Goal: Check status: Check status

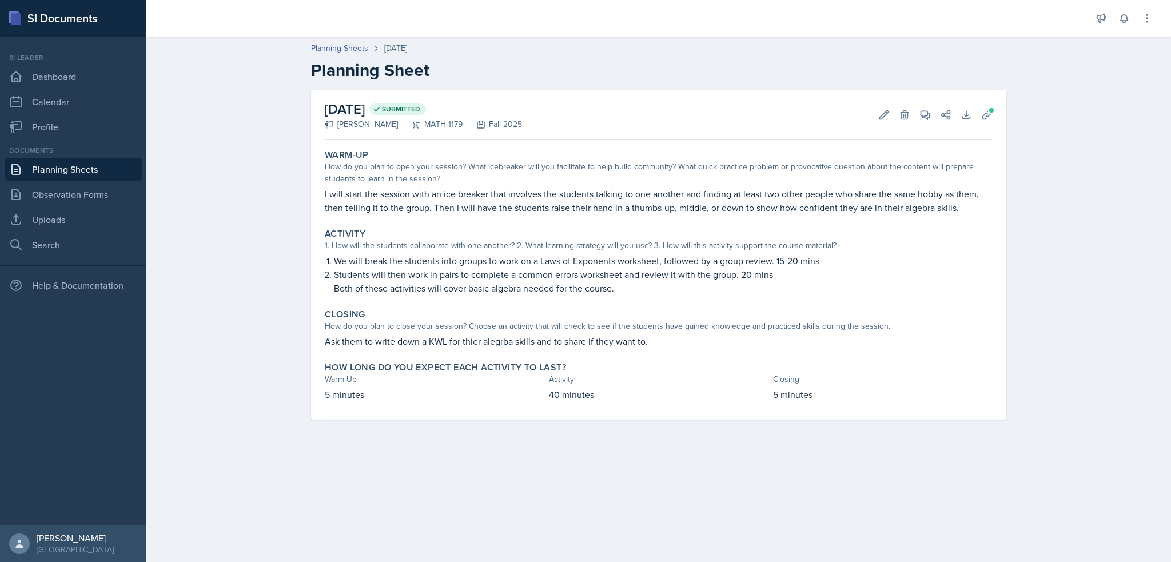
click at [78, 166] on link "Planning Sheets" at bounding box center [73, 169] width 137 height 23
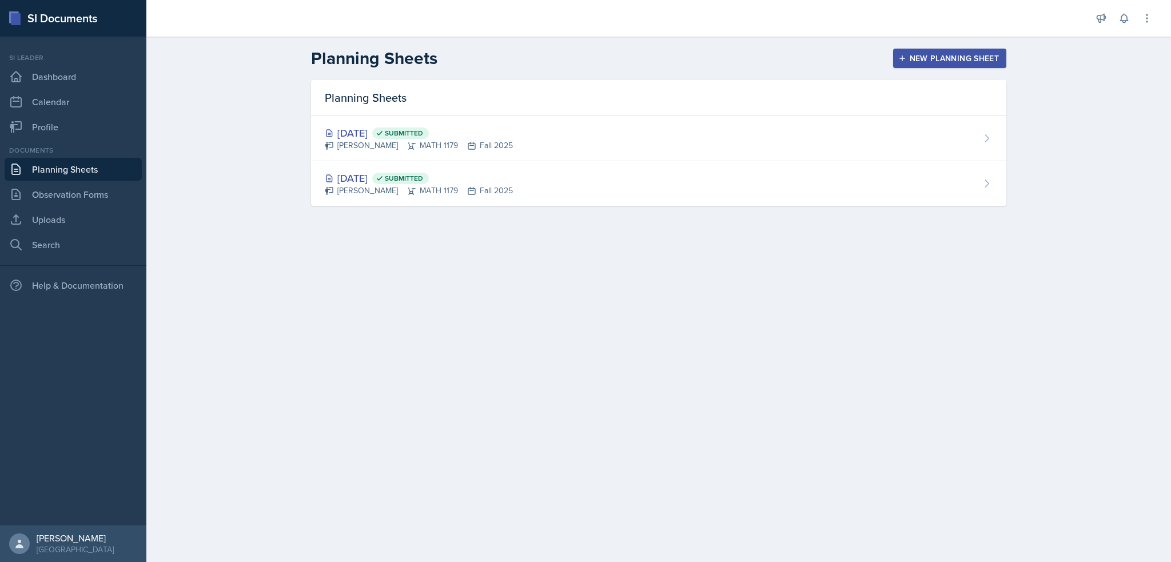
click at [364, 225] on div "Planning Sheets Aug 29th, 2025 Submitted Madelyn Hagan MATH 1179 Fall 2025 Aug …" at bounding box center [659, 156] width 732 height 153
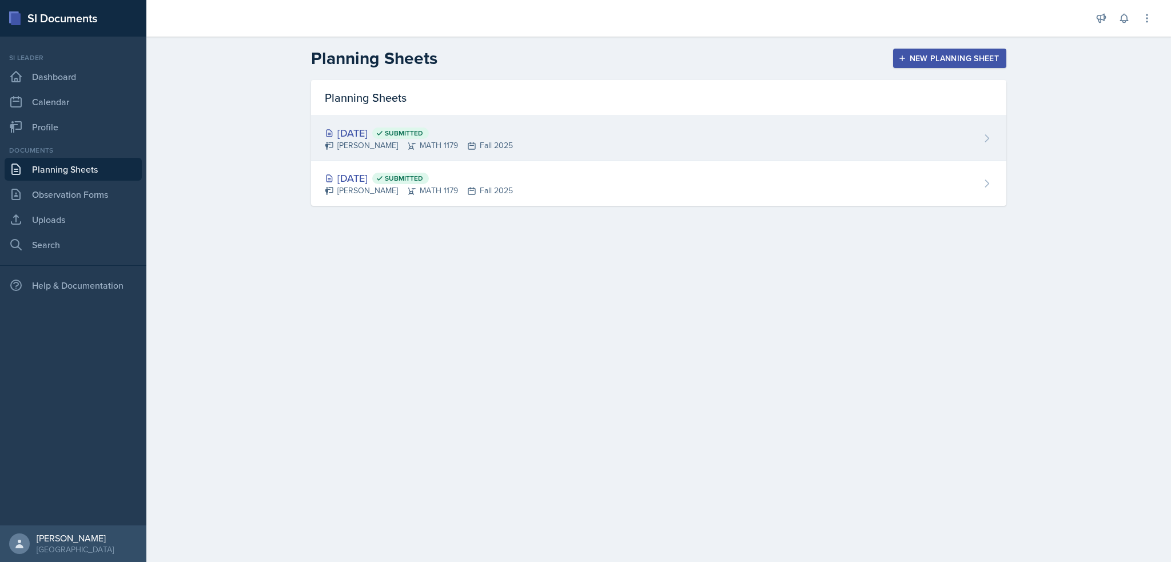
click at [474, 135] on div "Aug 29th, 2025 Submitted" at bounding box center [419, 132] width 188 height 15
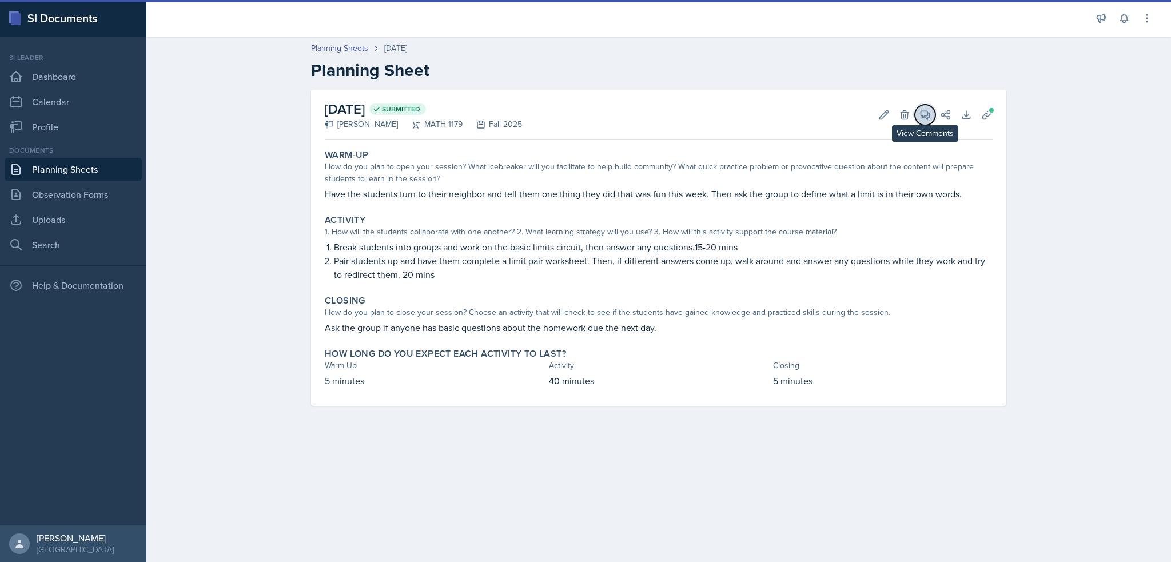
click at [922, 115] on icon at bounding box center [925, 115] width 9 height 9
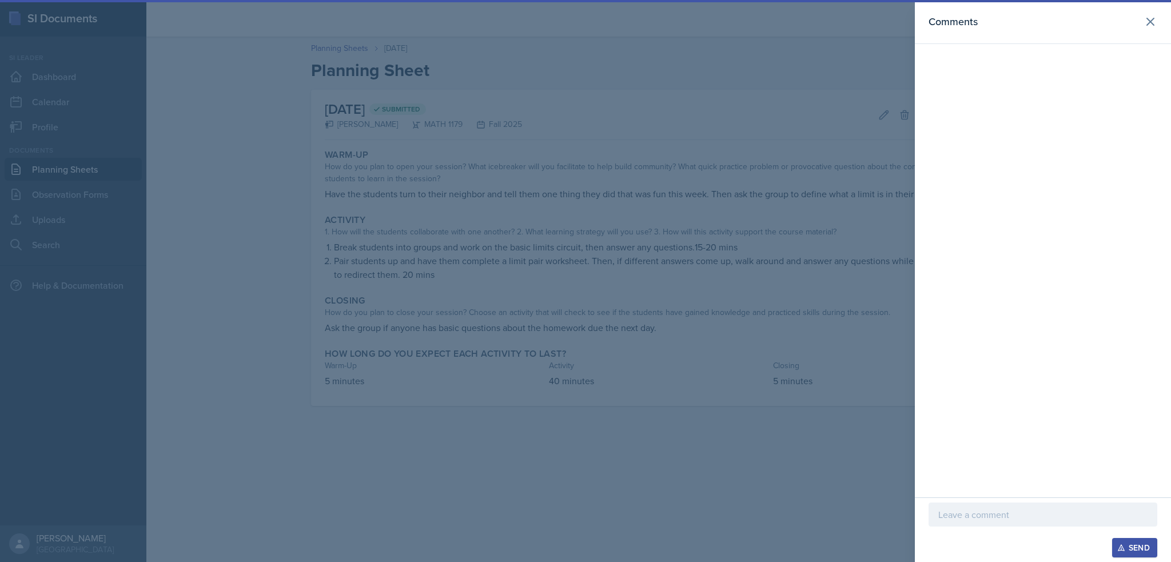
click at [804, 115] on div at bounding box center [585, 281] width 1171 height 562
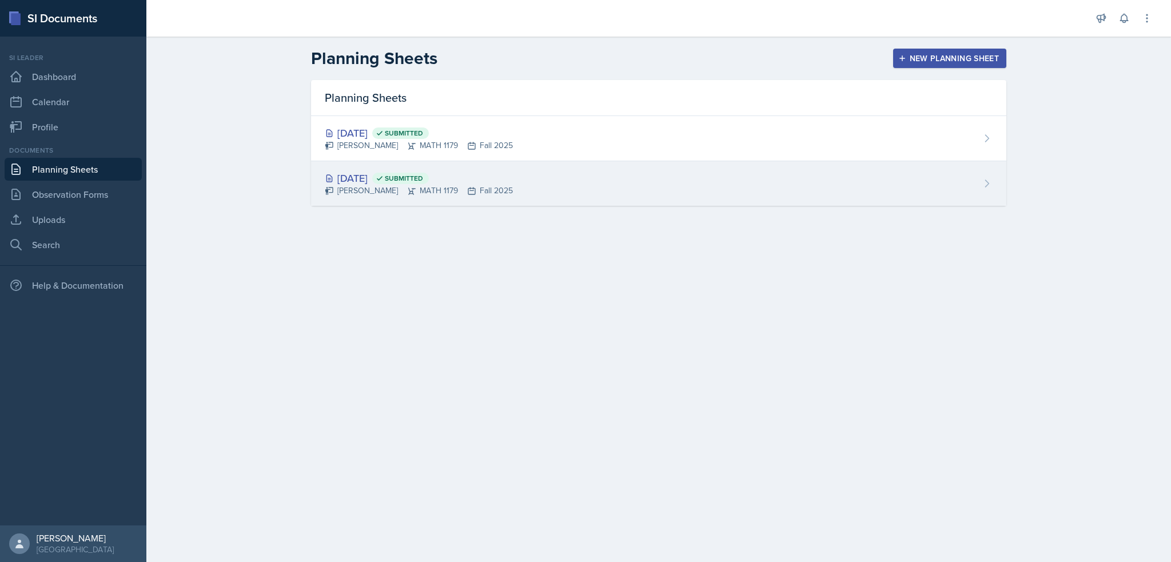
click at [501, 179] on div "[DATE] Submitted" at bounding box center [419, 177] width 188 height 15
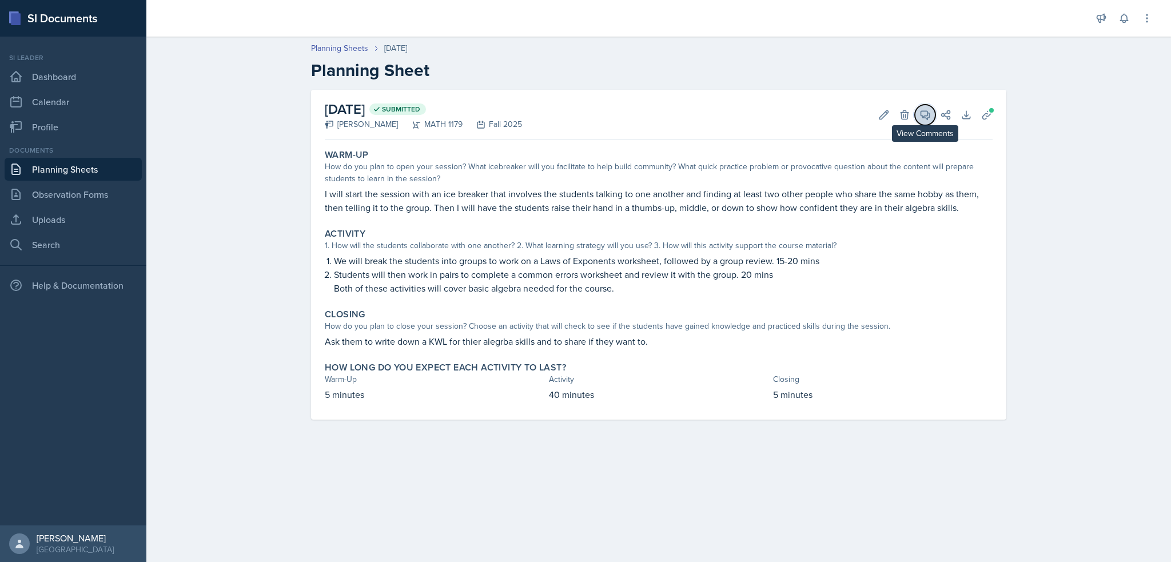
click at [922, 113] on icon at bounding box center [924, 114] width 11 height 11
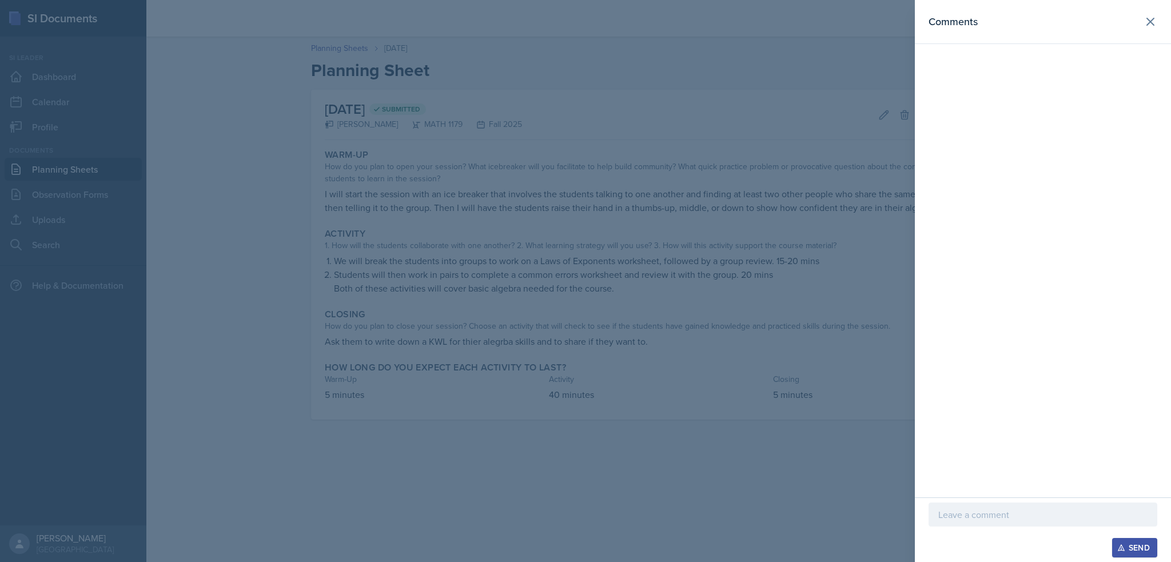
click at [885, 116] on div at bounding box center [585, 281] width 1171 height 562
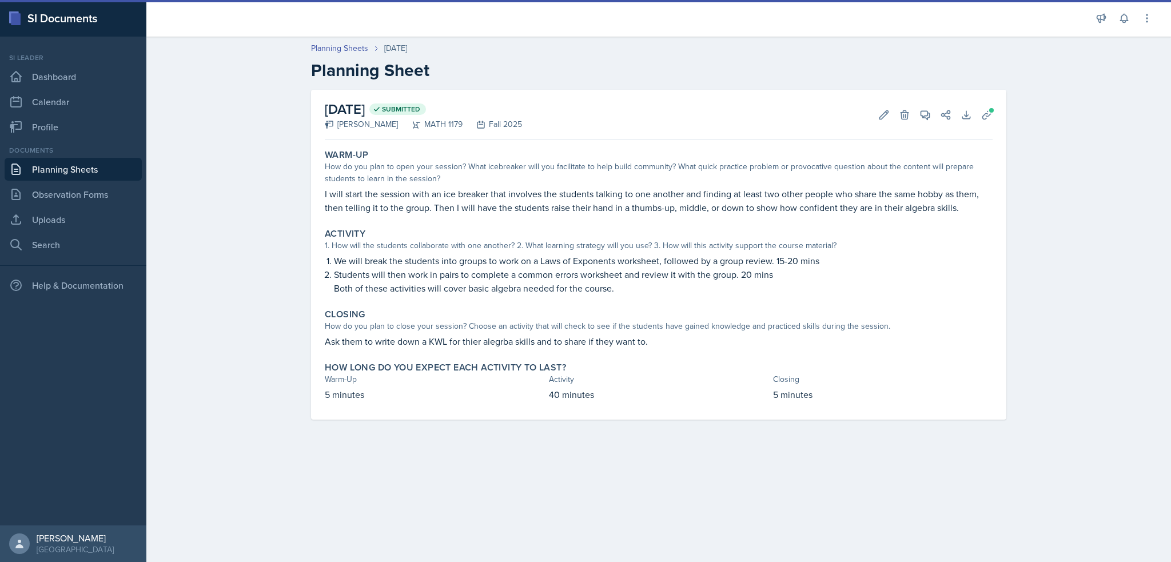
click at [66, 162] on link "Planning Sheets" at bounding box center [73, 169] width 137 height 23
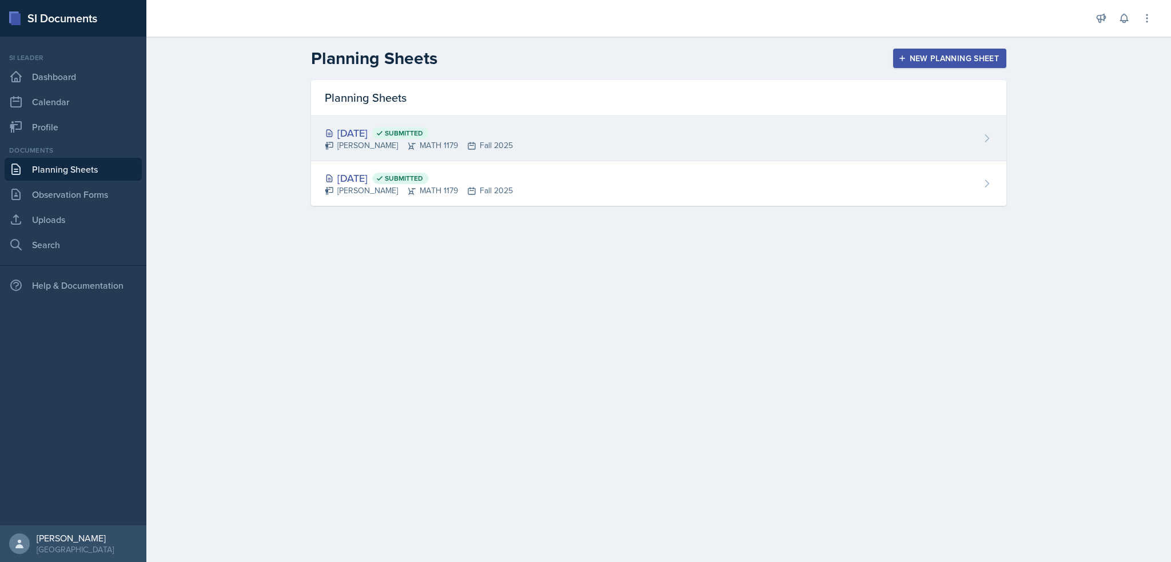
click at [540, 152] on div "[DATE] Submitted [PERSON_NAME] MATH 1179 Fall 2025" at bounding box center [658, 138] width 695 height 45
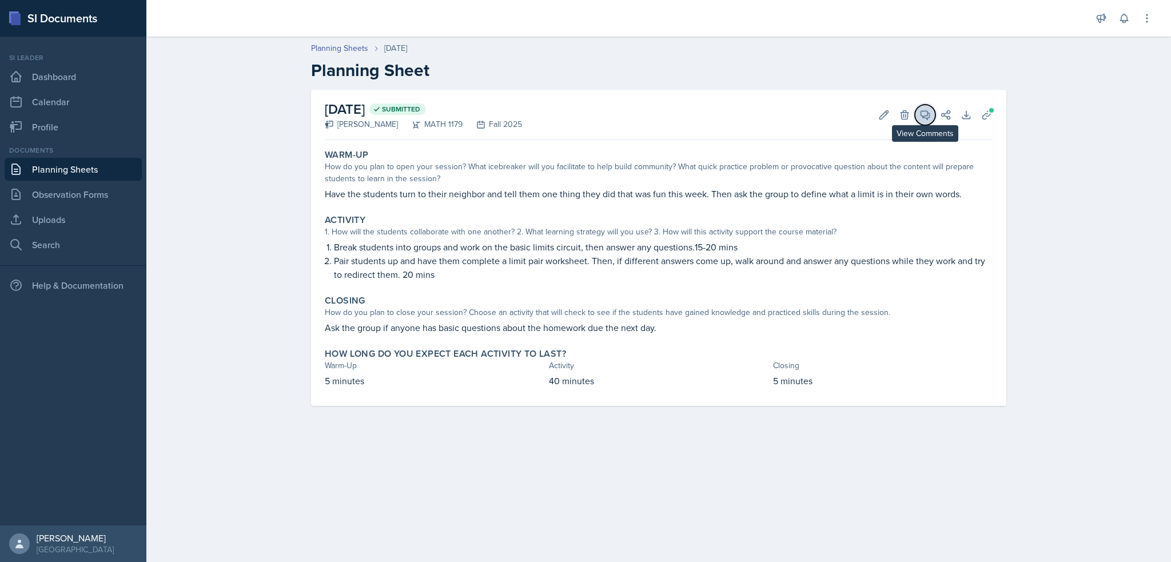
click at [919, 114] on icon at bounding box center [924, 114] width 11 height 11
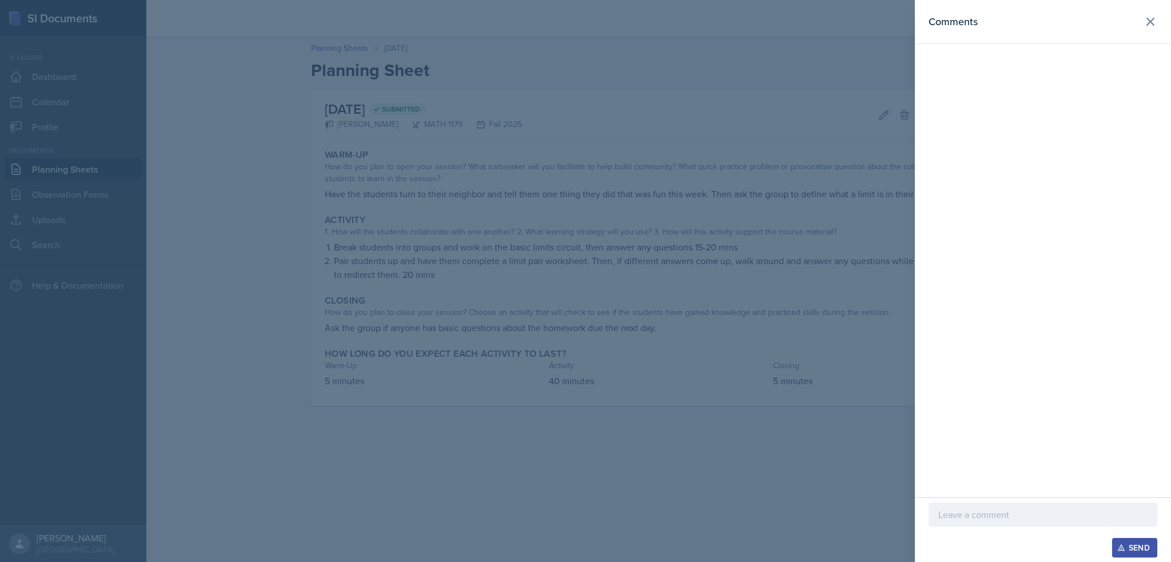
click at [768, 139] on div at bounding box center [585, 281] width 1171 height 562
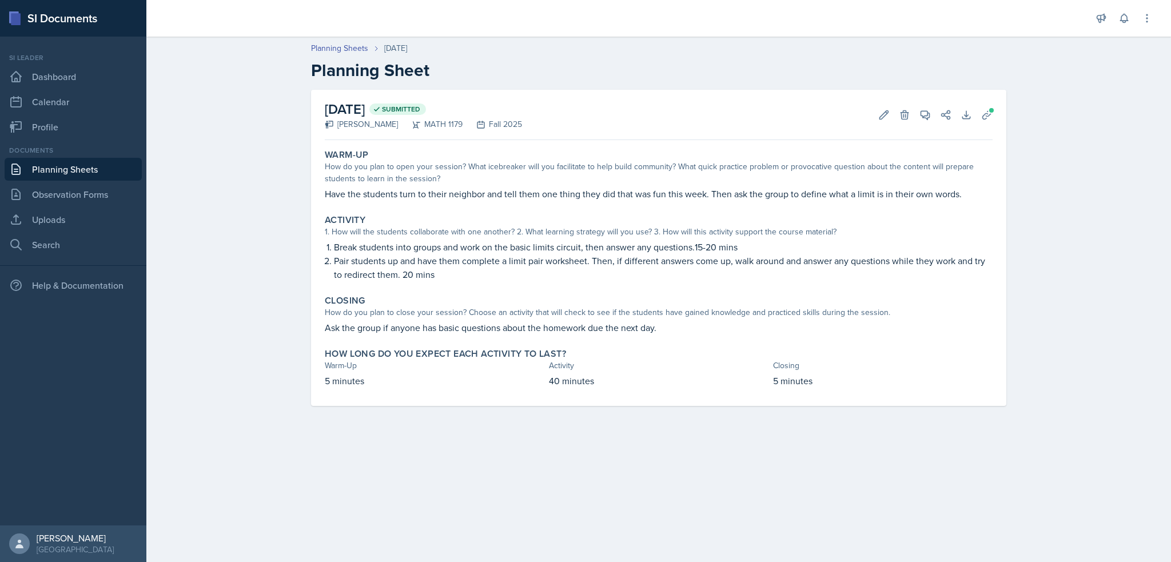
click at [58, 163] on link "Planning Sheets" at bounding box center [73, 169] width 137 height 23
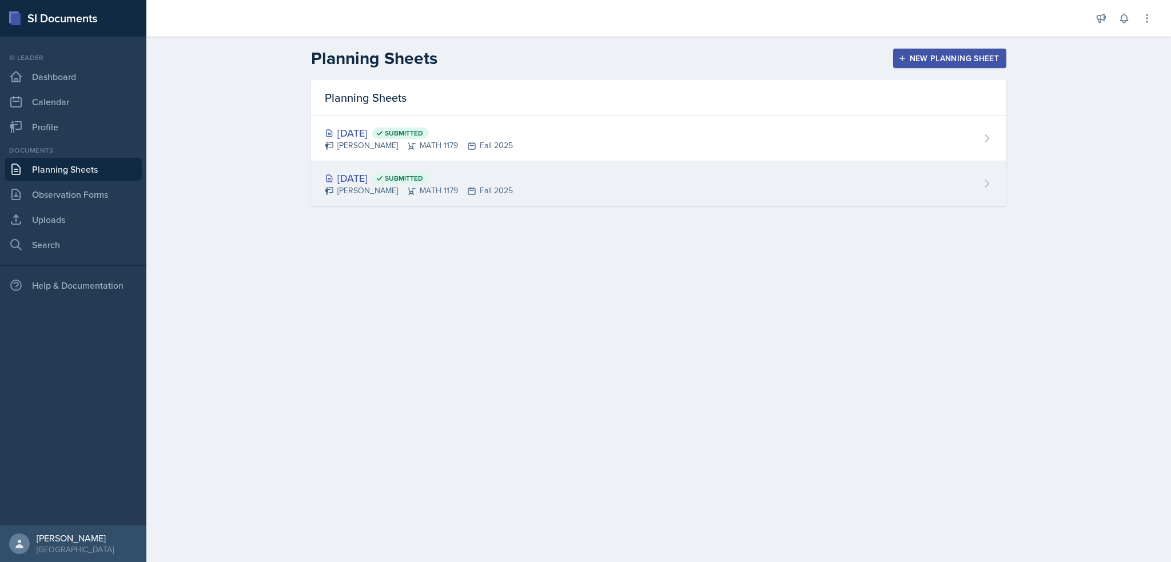
click at [436, 171] on div "[DATE] Submitted" at bounding box center [419, 177] width 188 height 15
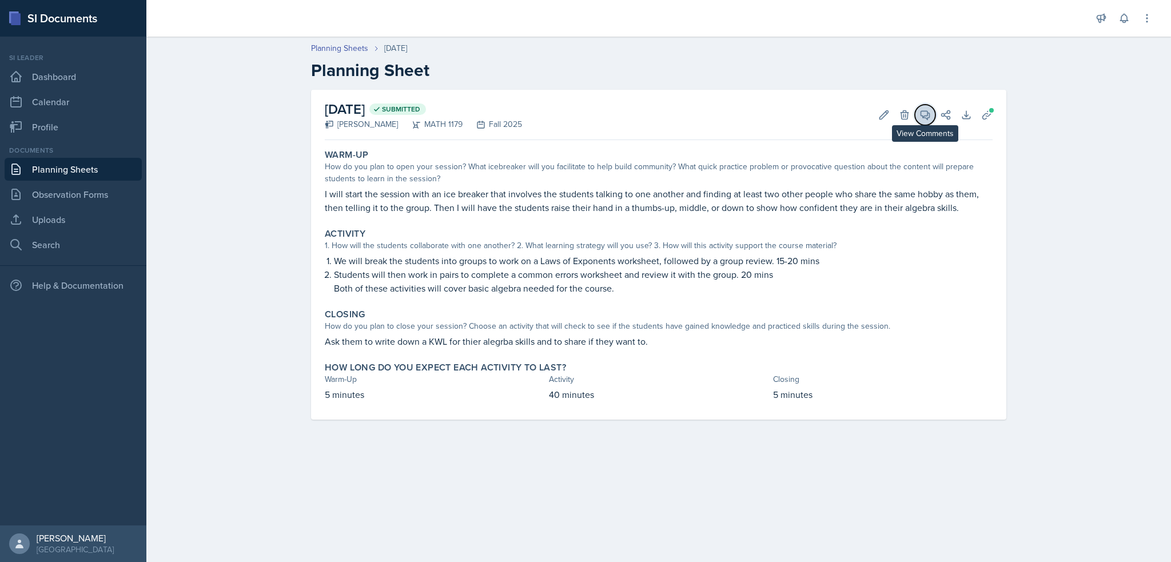
click at [918, 117] on button "View Comments" at bounding box center [925, 115] width 21 height 21
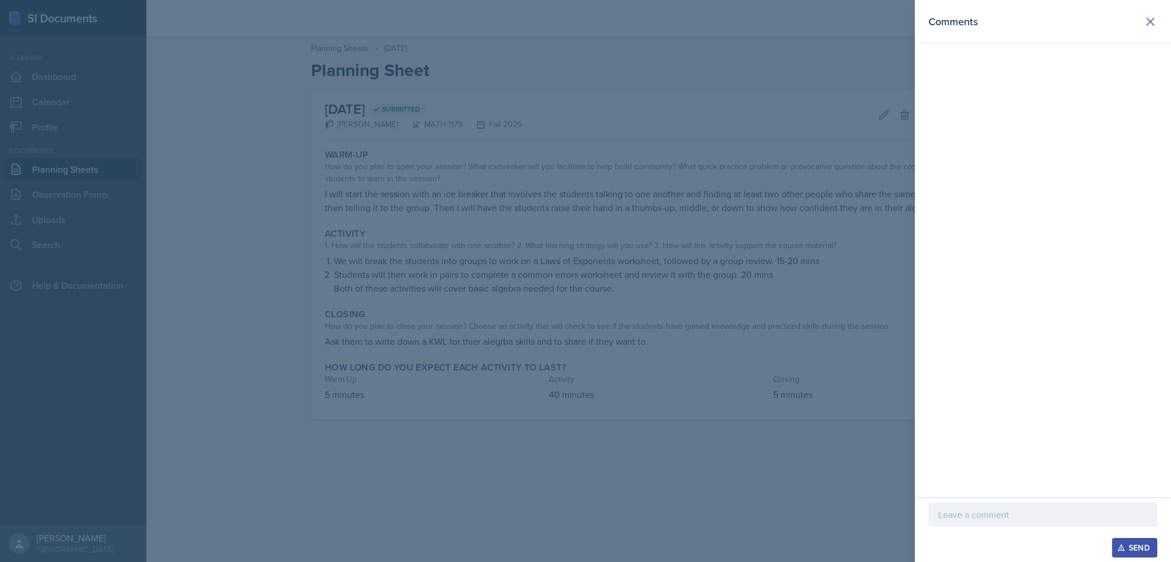
click at [895, 146] on div at bounding box center [585, 281] width 1171 height 562
